Goal: Transaction & Acquisition: Download file/media

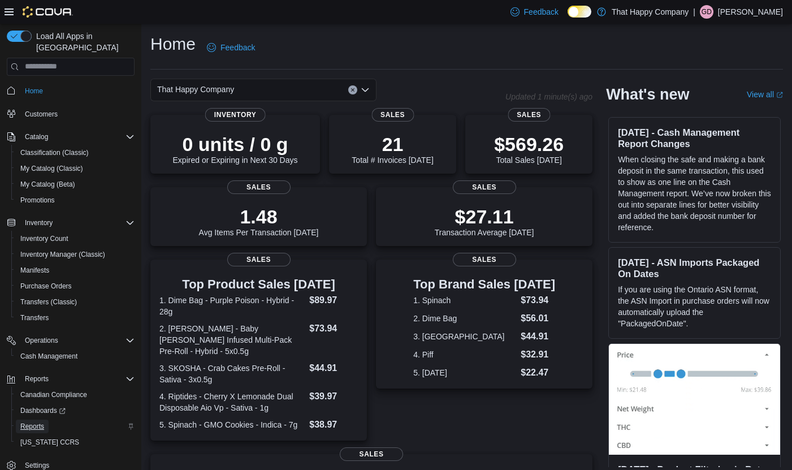
click at [37, 422] on span "Reports" at bounding box center [32, 426] width 24 height 9
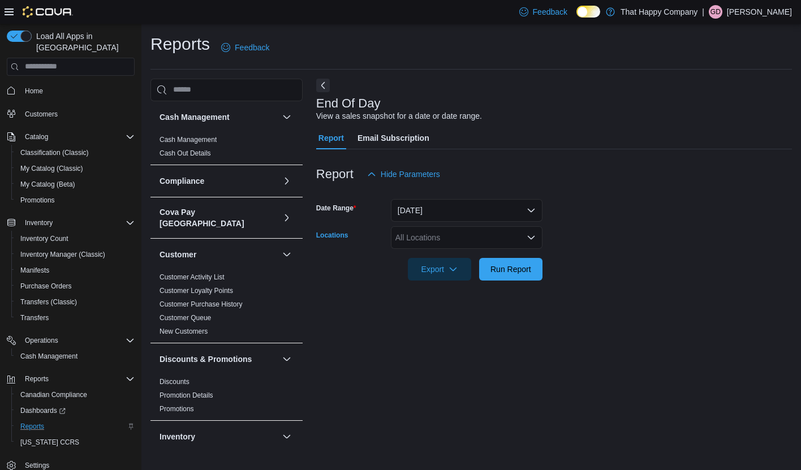
click at [535, 238] on div "All Locations" at bounding box center [467, 237] width 152 height 23
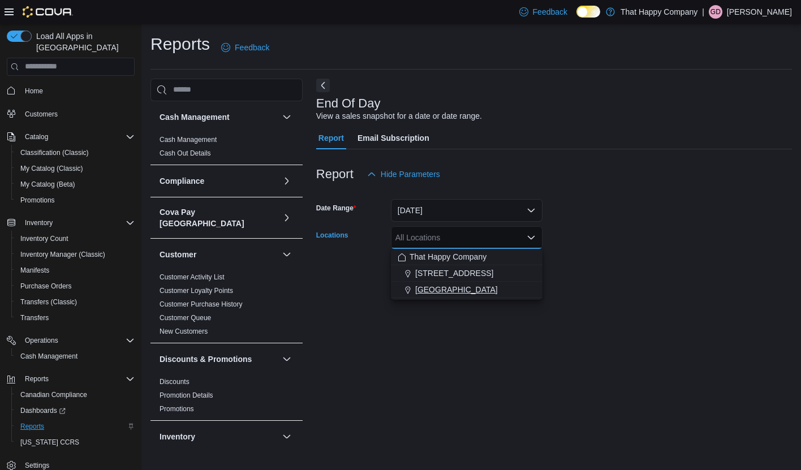
click at [472, 291] on span "[GEOGRAPHIC_DATA]" at bounding box center [456, 289] width 83 height 11
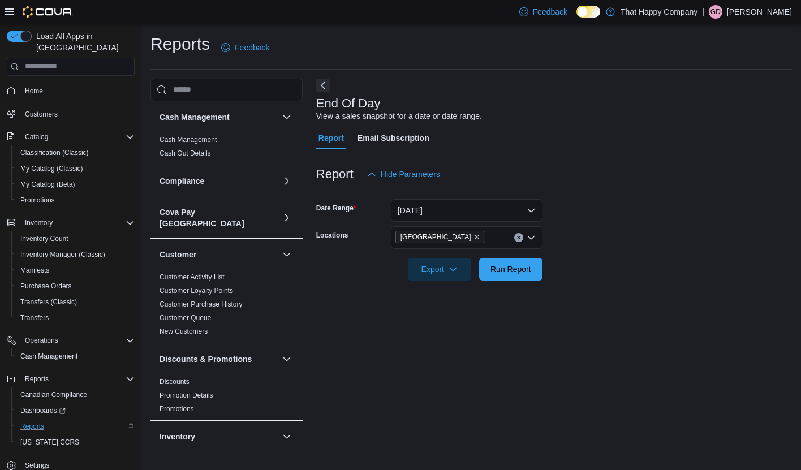
drag, startPoint x: 559, startPoint y: 396, endPoint x: 545, endPoint y: 367, distance: 31.9
click at [555, 388] on div "End Of Day View a sales snapshot for a date or date range. Report Email Subscri…" at bounding box center [553, 266] width 475 height 375
click at [455, 275] on span "Export" at bounding box center [439, 268] width 50 height 23
click at [452, 293] on span "Export to Excel" at bounding box center [441, 291] width 51 height 9
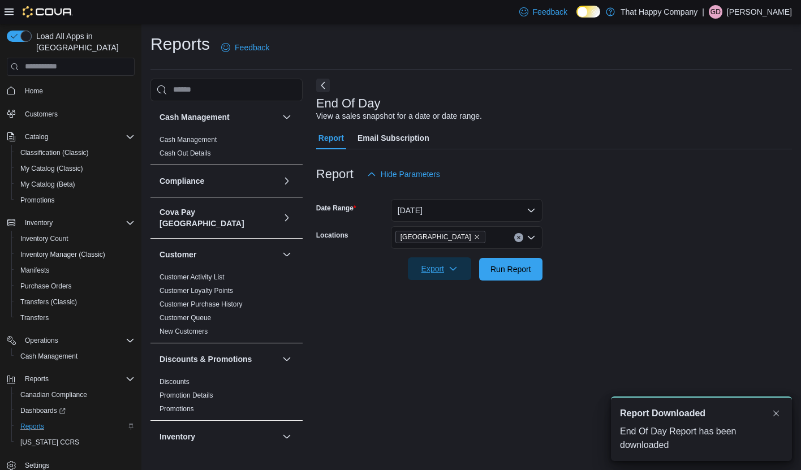
click at [453, 267] on icon "button" at bounding box center [452, 268] width 9 height 9
click at [442, 310] on span "Export to Pdf" at bounding box center [441, 314] width 51 height 9
